Goal: Book appointment/travel/reservation

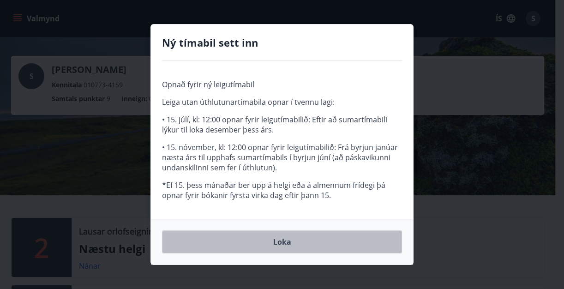
click at [288, 241] on button "Loka" at bounding box center [282, 241] width 240 height 23
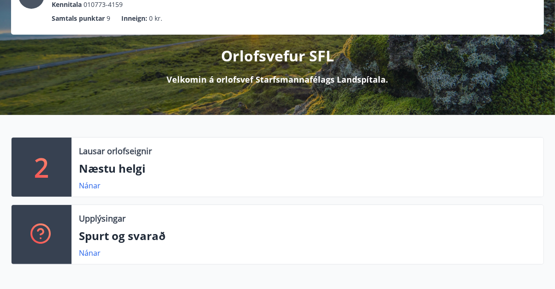
scroll to position [84, 0]
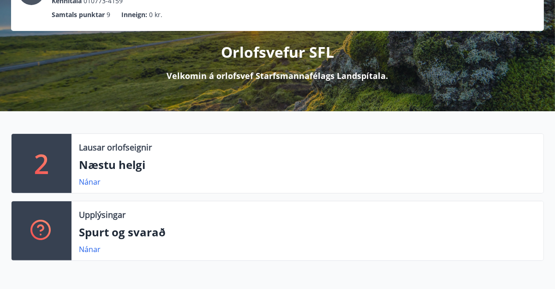
click at [118, 161] on p "Næstu helgi" at bounding box center [307, 165] width 457 height 16
click at [89, 178] on link "Nánar" at bounding box center [90, 182] width 22 height 10
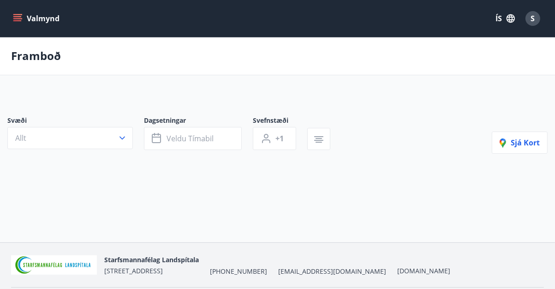
type input "*"
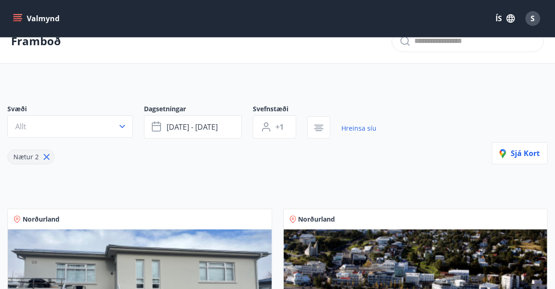
scroll to position [14, 0]
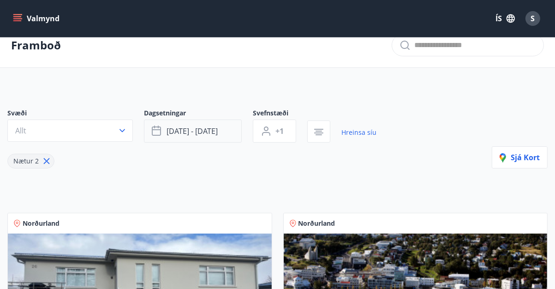
click at [191, 135] on span "[DATE] - [DATE]" at bounding box center [192, 131] width 51 height 10
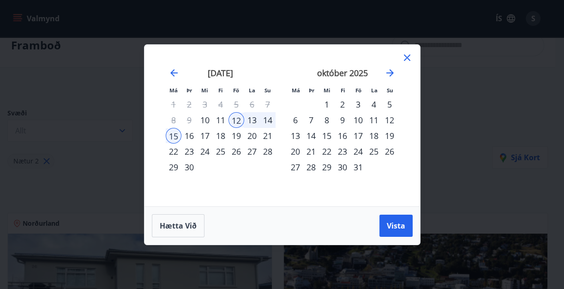
click at [251, 156] on div "27" at bounding box center [252, 151] width 16 height 16
click at [264, 156] on div "28" at bounding box center [268, 151] width 16 height 16
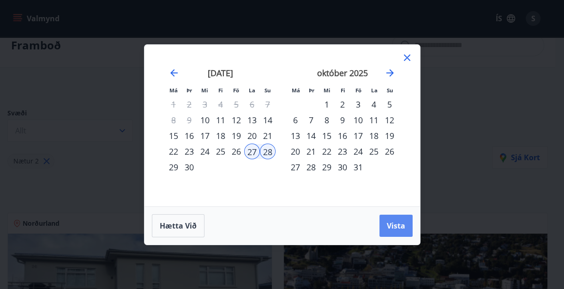
click at [395, 223] on span "Vista" at bounding box center [396, 226] width 18 height 10
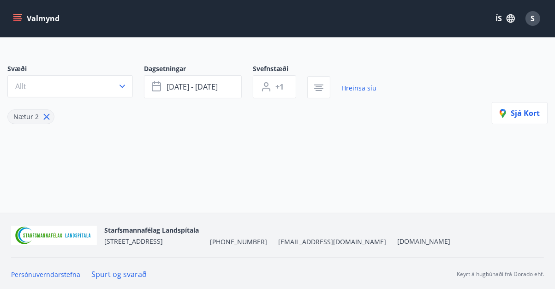
scroll to position [0, 0]
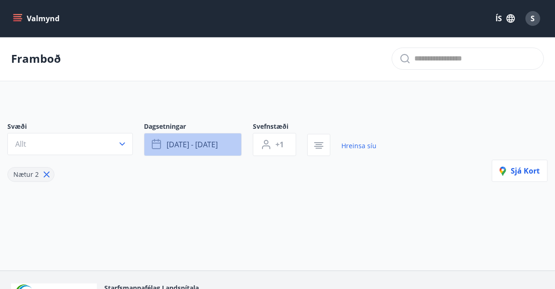
click at [203, 148] on span "[DATE] - [DATE]" at bounding box center [192, 144] width 51 height 10
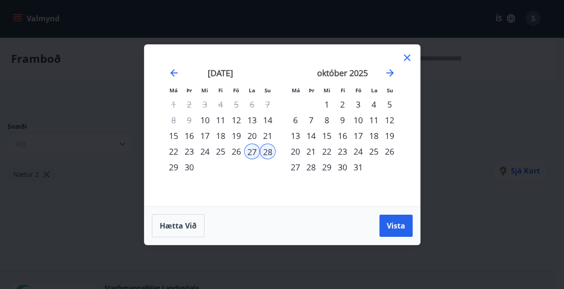
click at [376, 106] on div "4" at bounding box center [374, 104] width 16 height 16
click at [392, 104] on div "5" at bounding box center [390, 104] width 16 height 16
click at [394, 227] on span "Vista" at bounding box center [396, 226] width 18 height 10
